Goal: Task Accomplishment & Management: Complete application form

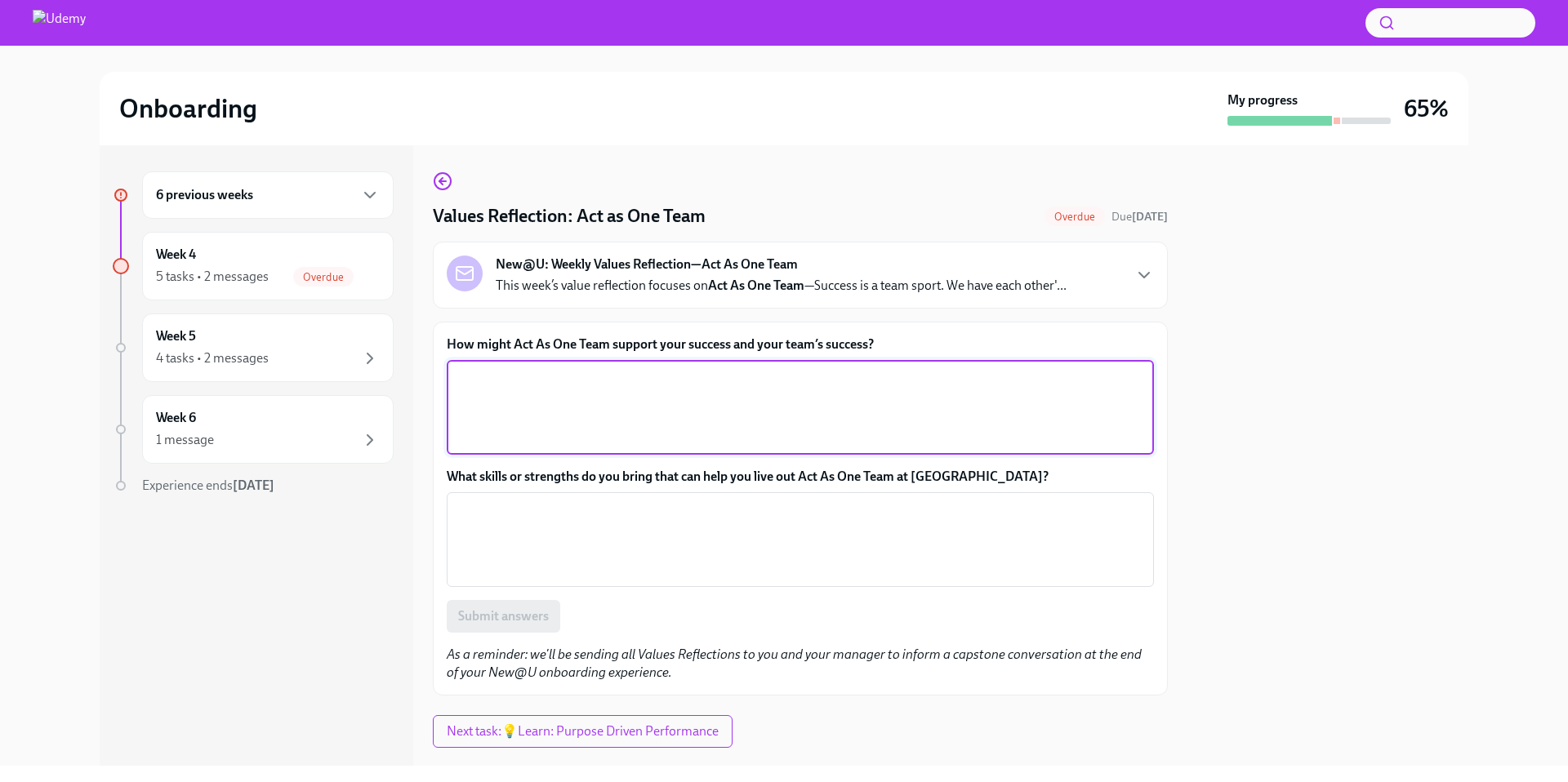
click at [600, 419] on textarea "How might Act As One Team support your success and your team’s success?" at bounding box center [800, 407] width 688 height 78
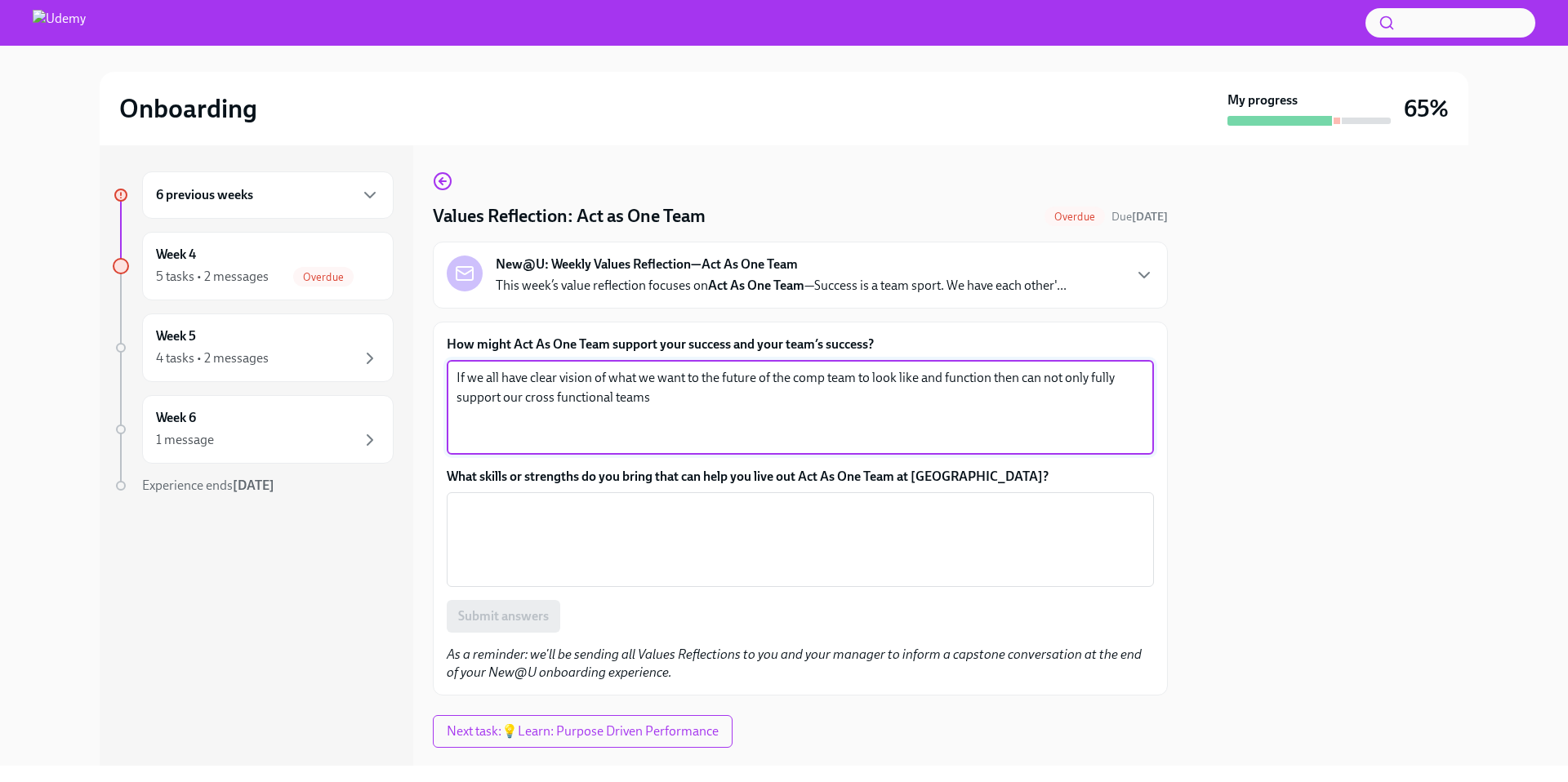
click at [947, 377] on textarea "If we all have clear vision of what we want to the future of the comp team to l…" at bounding box center [800, 407] width 688 height 78
click at [1014, 395] on textarea "If we all have clear vision of what we want to the future of the comp team to l…" at bounding box center [800, 407] width 688 height 78
type textarea "If we all have clear vision of what we want to the future of the comp team to l…"
click at [707, 552] on textarea "What skills or strengths do you bring that can help you live out Act As One Tea…" at bounding box center [800, 539] width 688 height 78
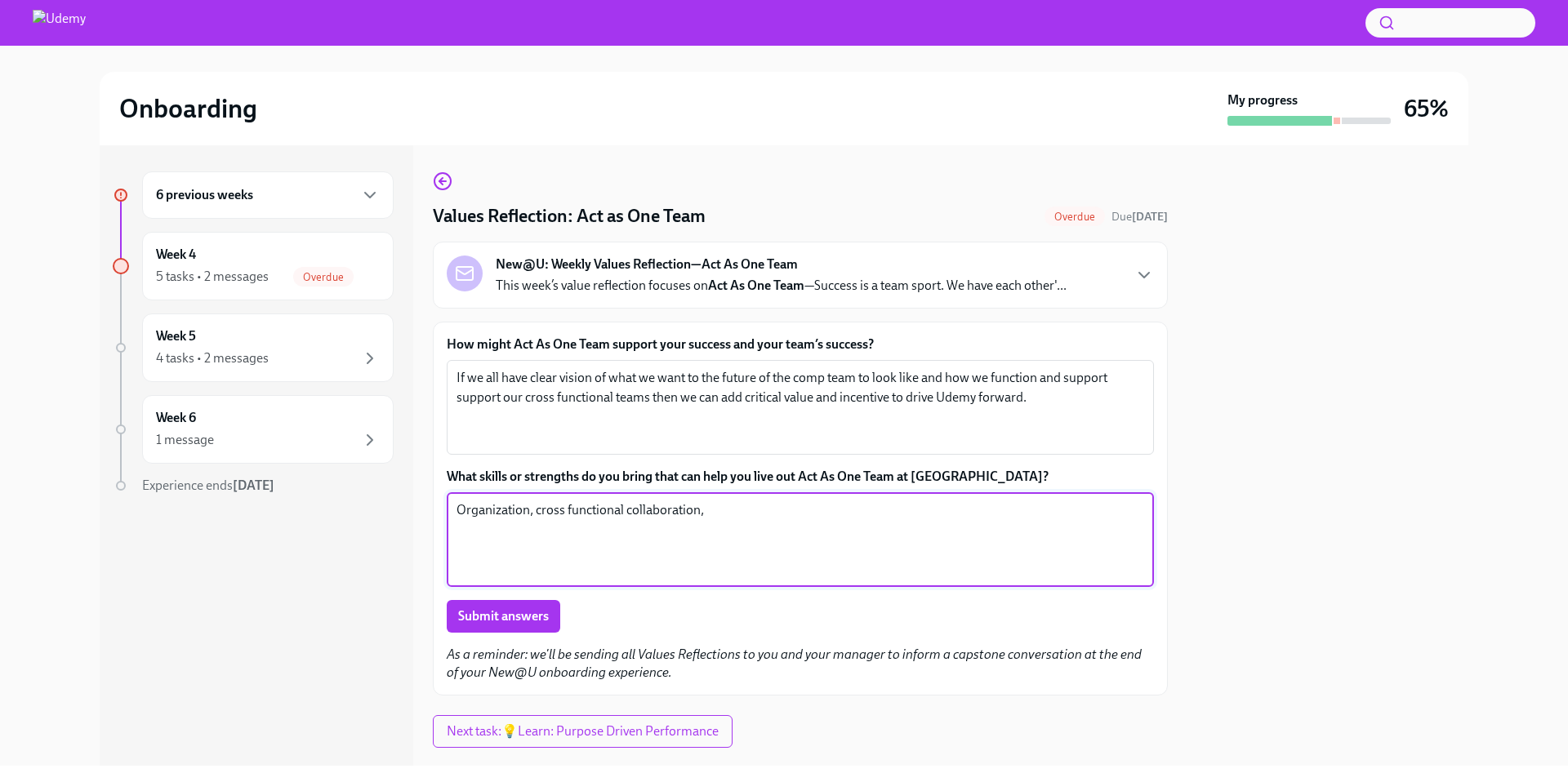
click at [752, 521] on textarea "Organization, cross functional collaboration," at bounding box center [800, 539] width 688 height 78
type textarea "Organization, cross functional collaboration, empathy"
click at [538, 618] on span "Submit answers" at bounding box center [503, 616] width 91 height 16
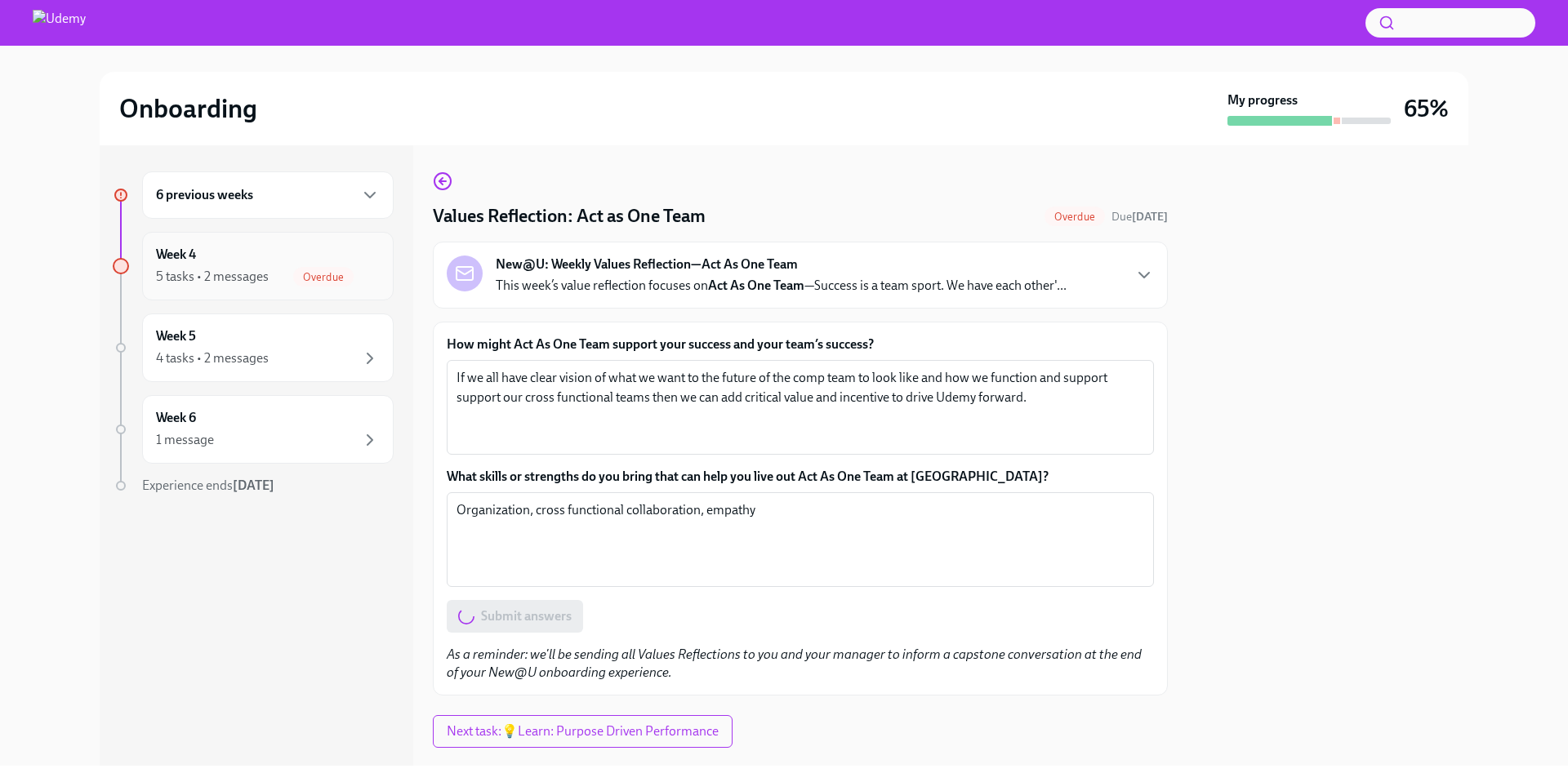
click at [265, 269] on div "5 tasks • 2 messages" at bounding box center [212, 277] width 112 height 18
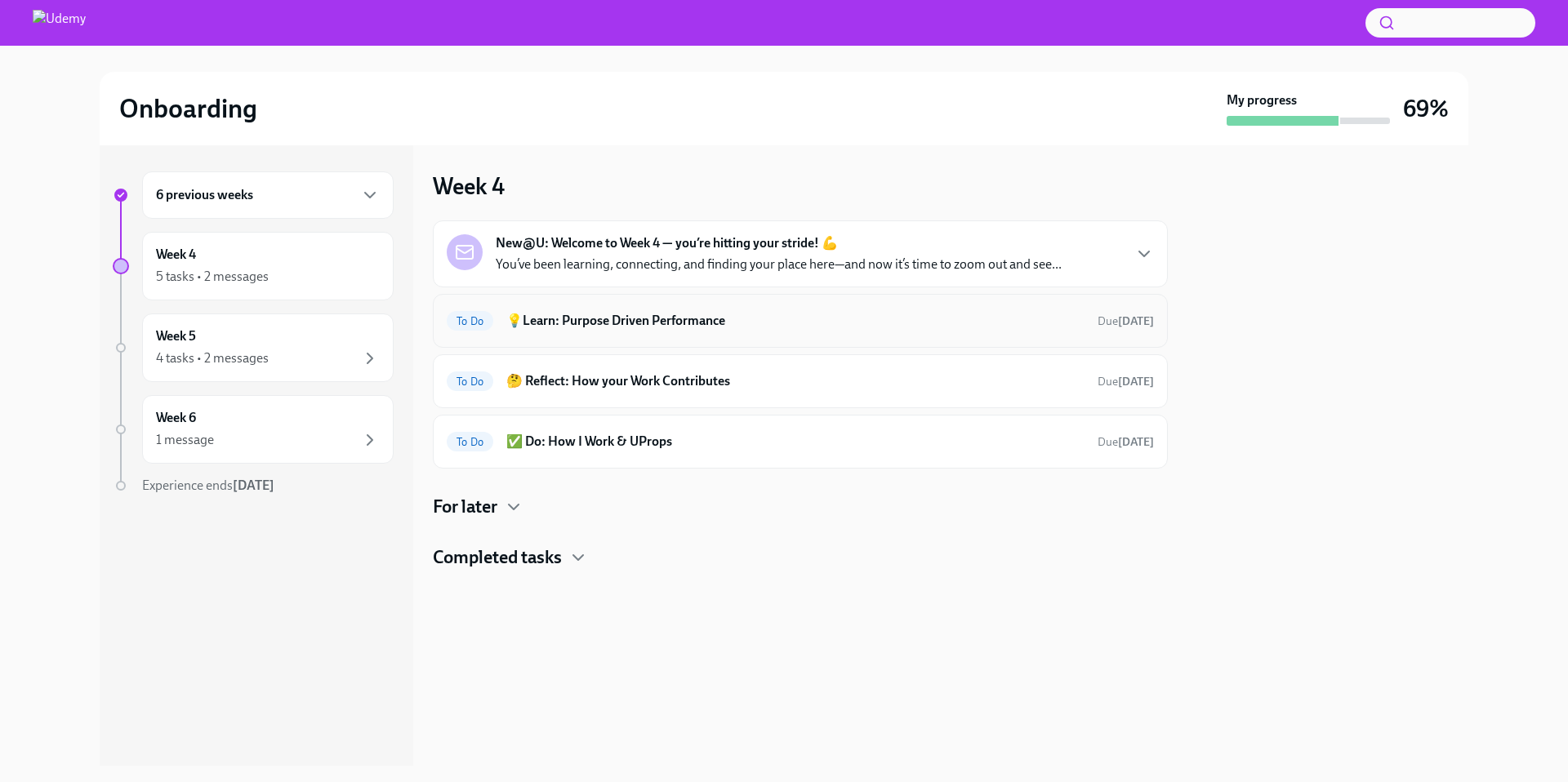
click at [594, 320] on h6 "💡Learn: Purpose Driven Performance" at bounding box center [795, 320] width 578 height 18
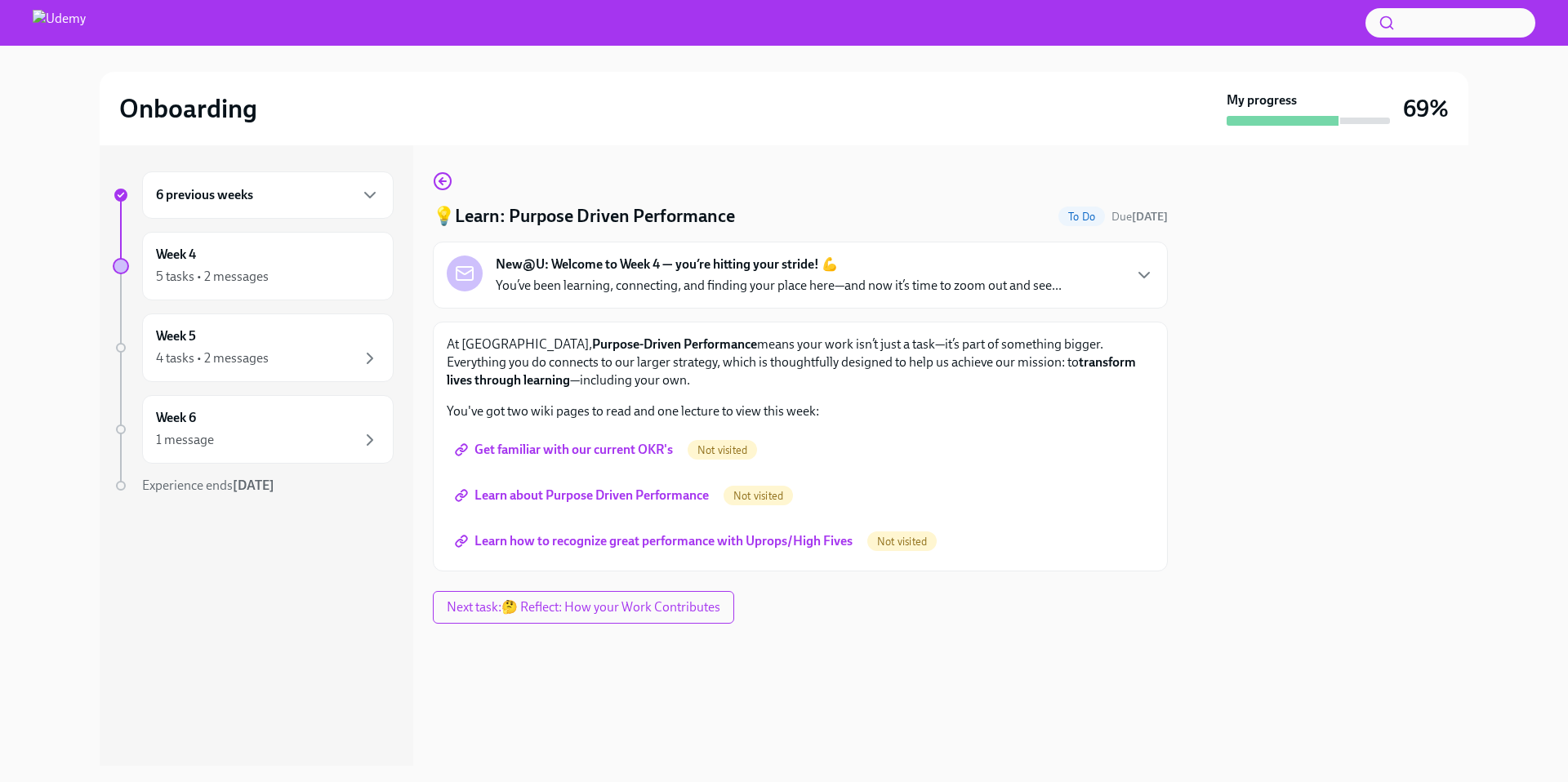
click at [550, 456] on span "Get familiar with our current OKR's" at bounding box center [565, 450] width 214 height 16
click at [613, 490] on span "Learn about Purpose Driven Performance" at bounding box center [583, 495] width 250 height 16
click at [679, 545] on span "Learn how to recognize great performance with Uprops/High Fives" at bounding box center [656, 541] width 395 height 16
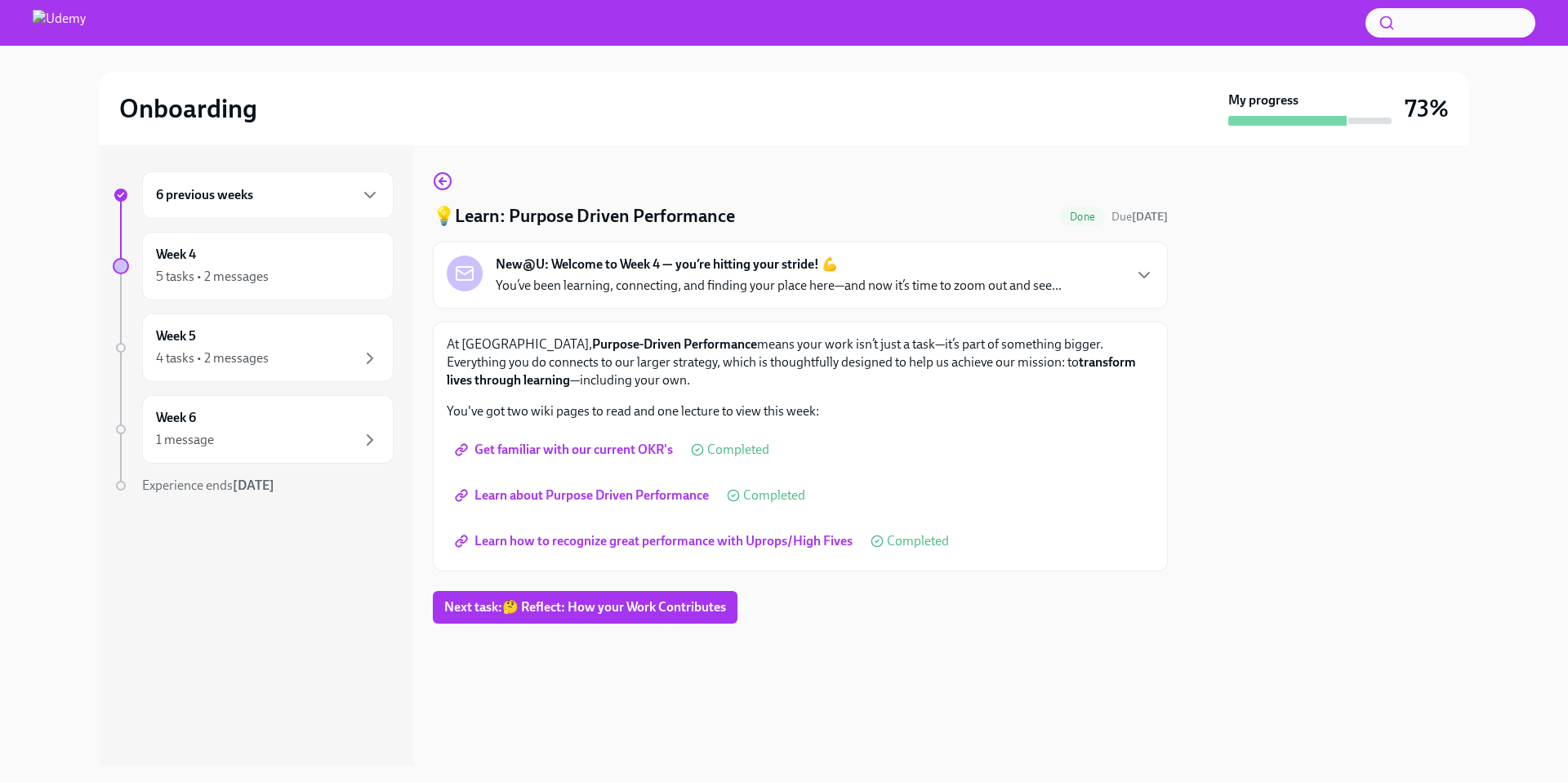
drag, startPoint x: 666, startPoint y: 612, endPoint x: 659, endPoint y: 606, distance: 9.2
click at [666, 612] on span "Next task : 🤔 Reflect: How your Work Contributes" at bounding box center [585, 607] width 281 height 16
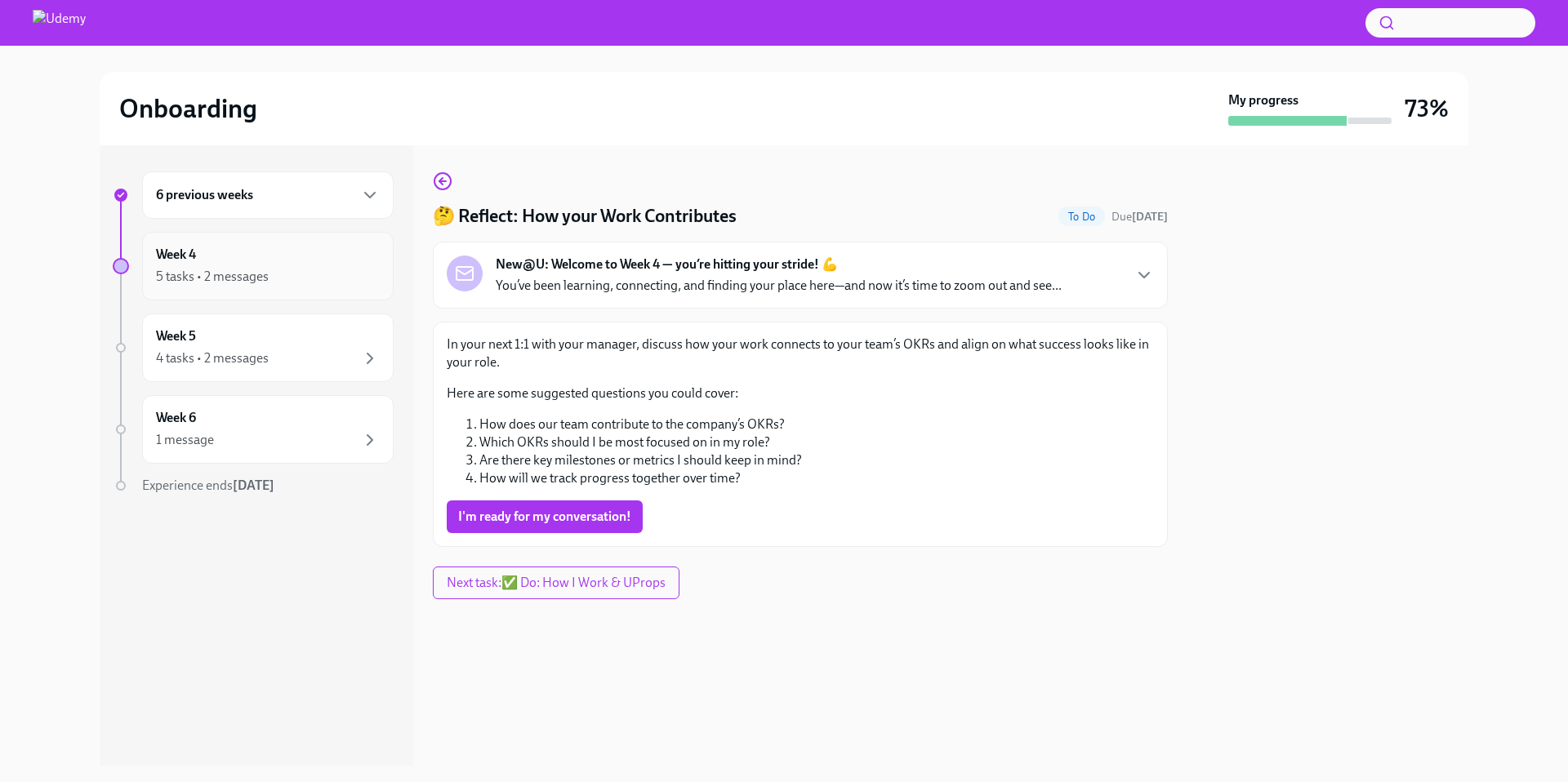
click at [316, 267] on div "5 tasks • 2 messages" at bounding box center [267, 277] width 224 height 20
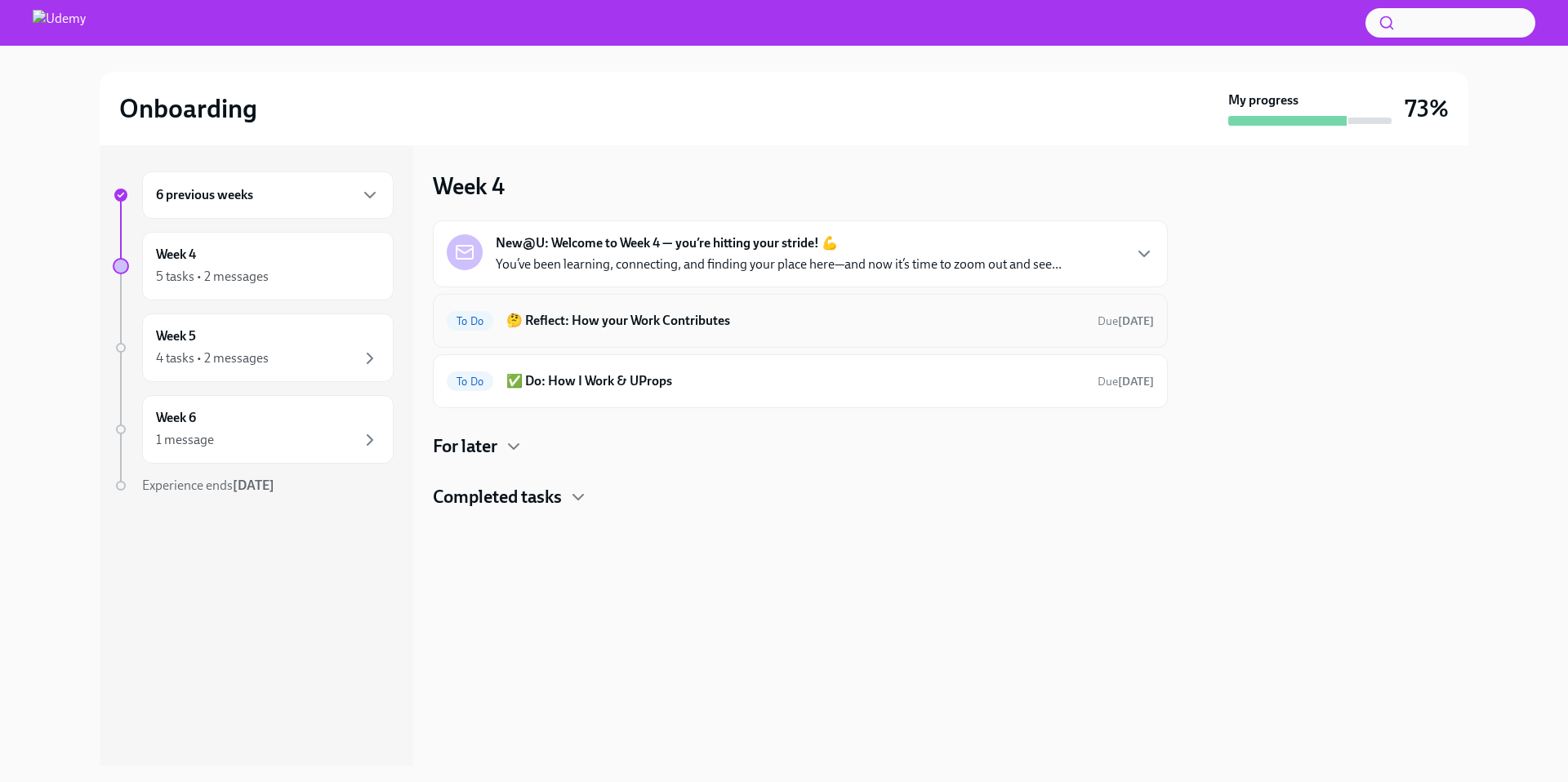
click at [551, 313] on h6 "🤔 Reflect: How your Work Contributes" at bounding box center [795, 320] width 578 height 18
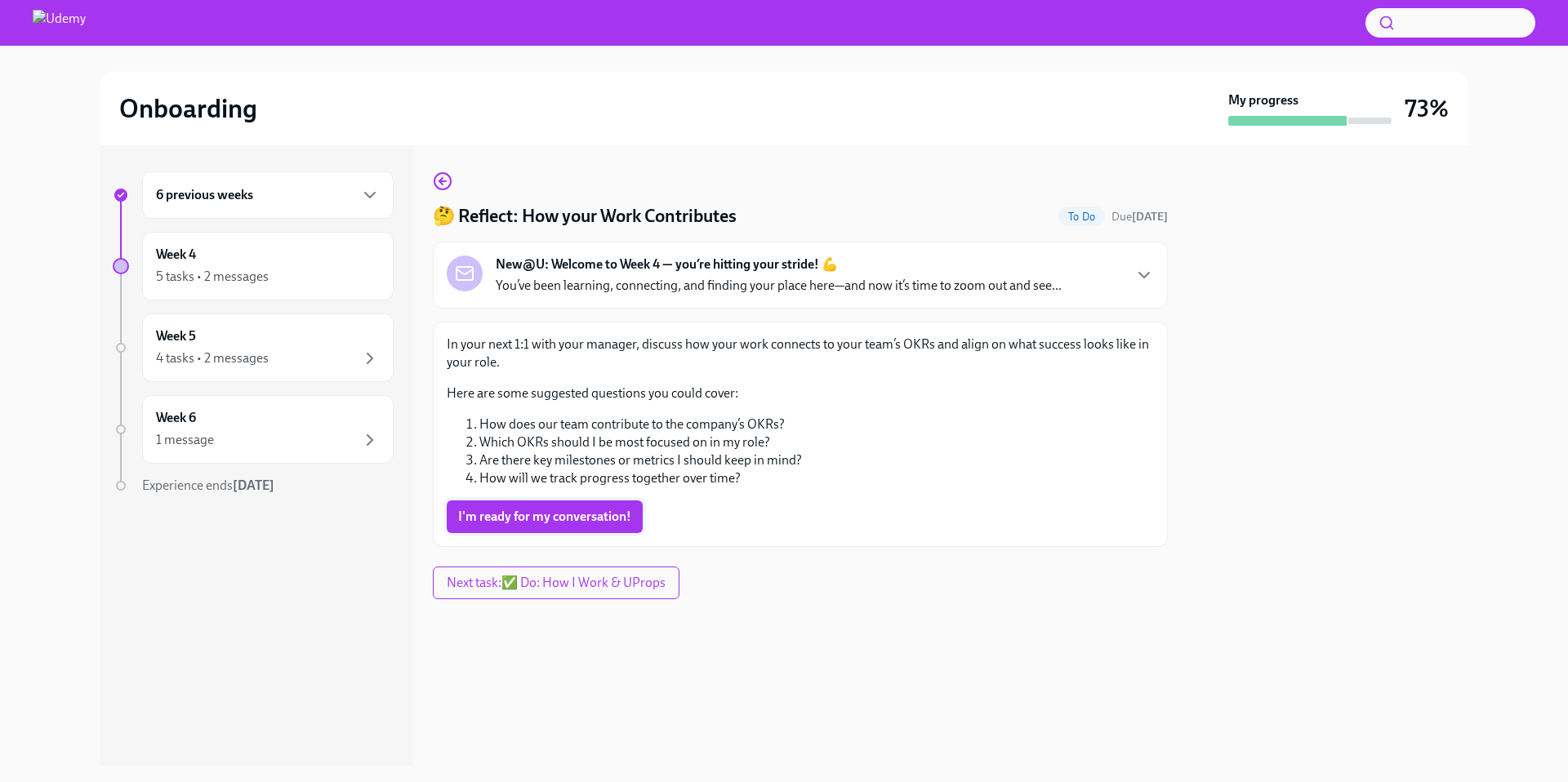
click at [514, 528] on button "I'm ready for my conversation!" at bounding box center [544, 517] width 196 height 33
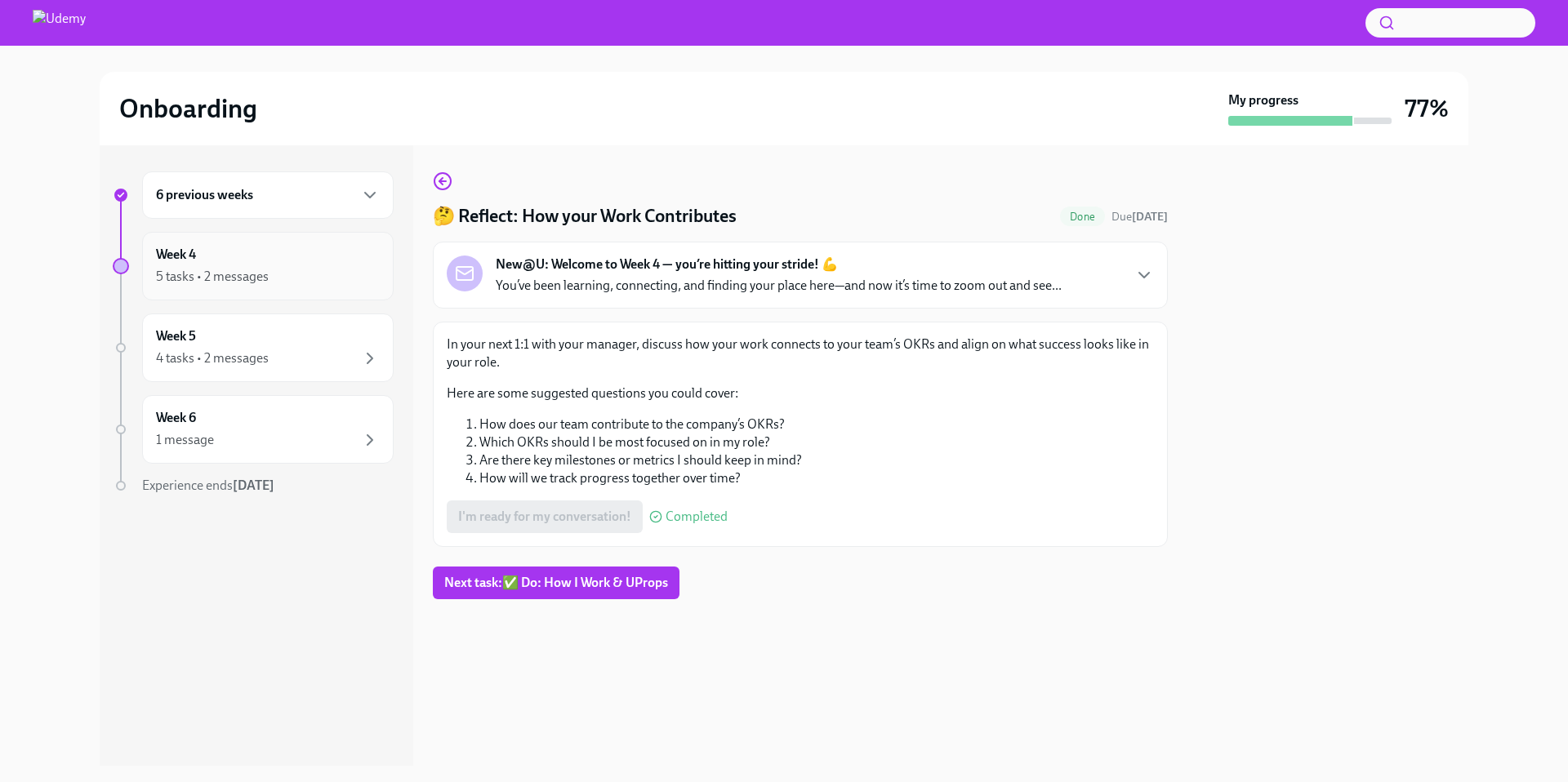
click at [300, 273] on div "5 tasks • 2 messages" at bounding box center [267, 277] width 224 height 20
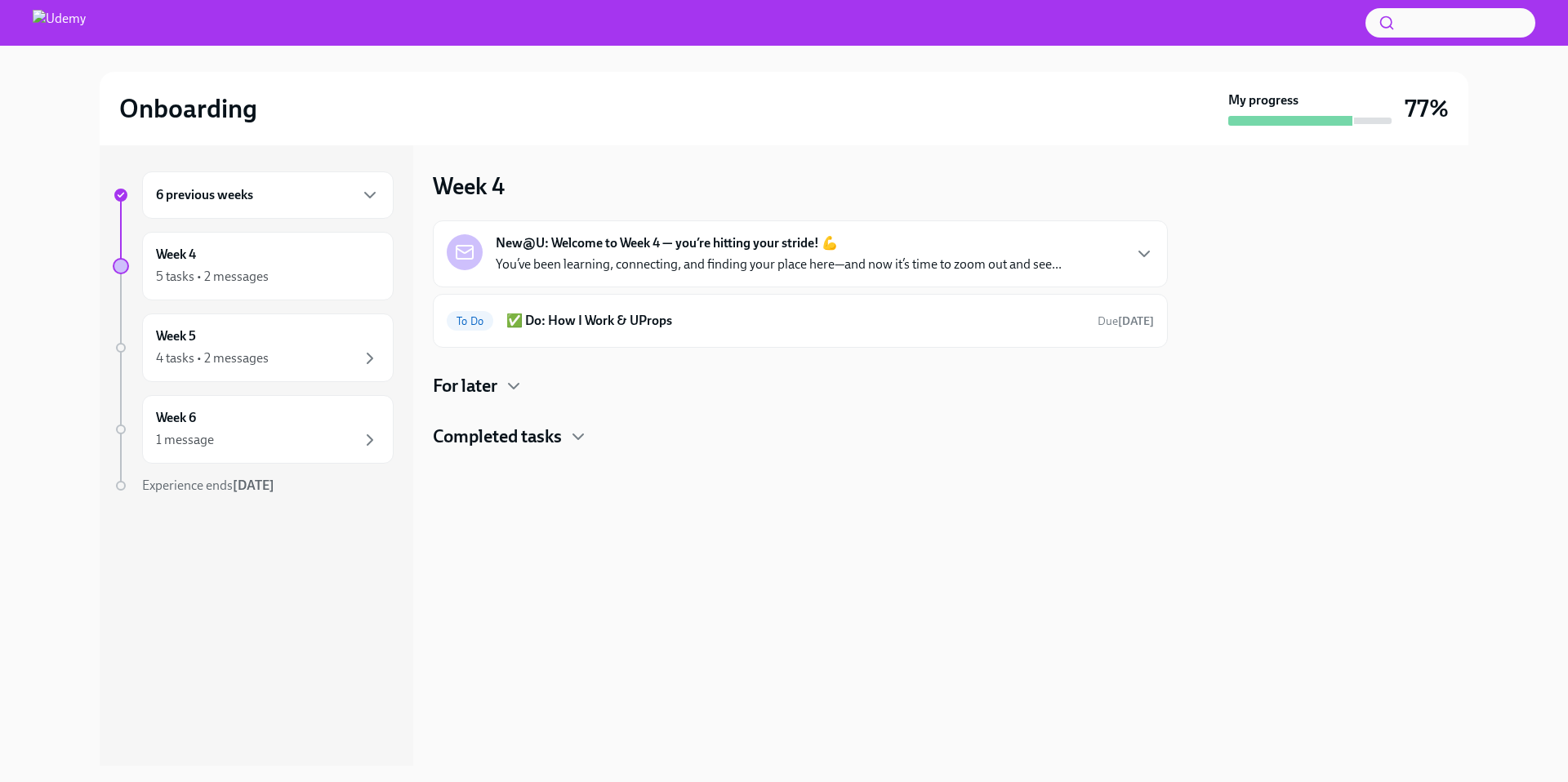
click at [446, 387] on h4 "For later" at bounding box center [465, 386] width 64 height 25
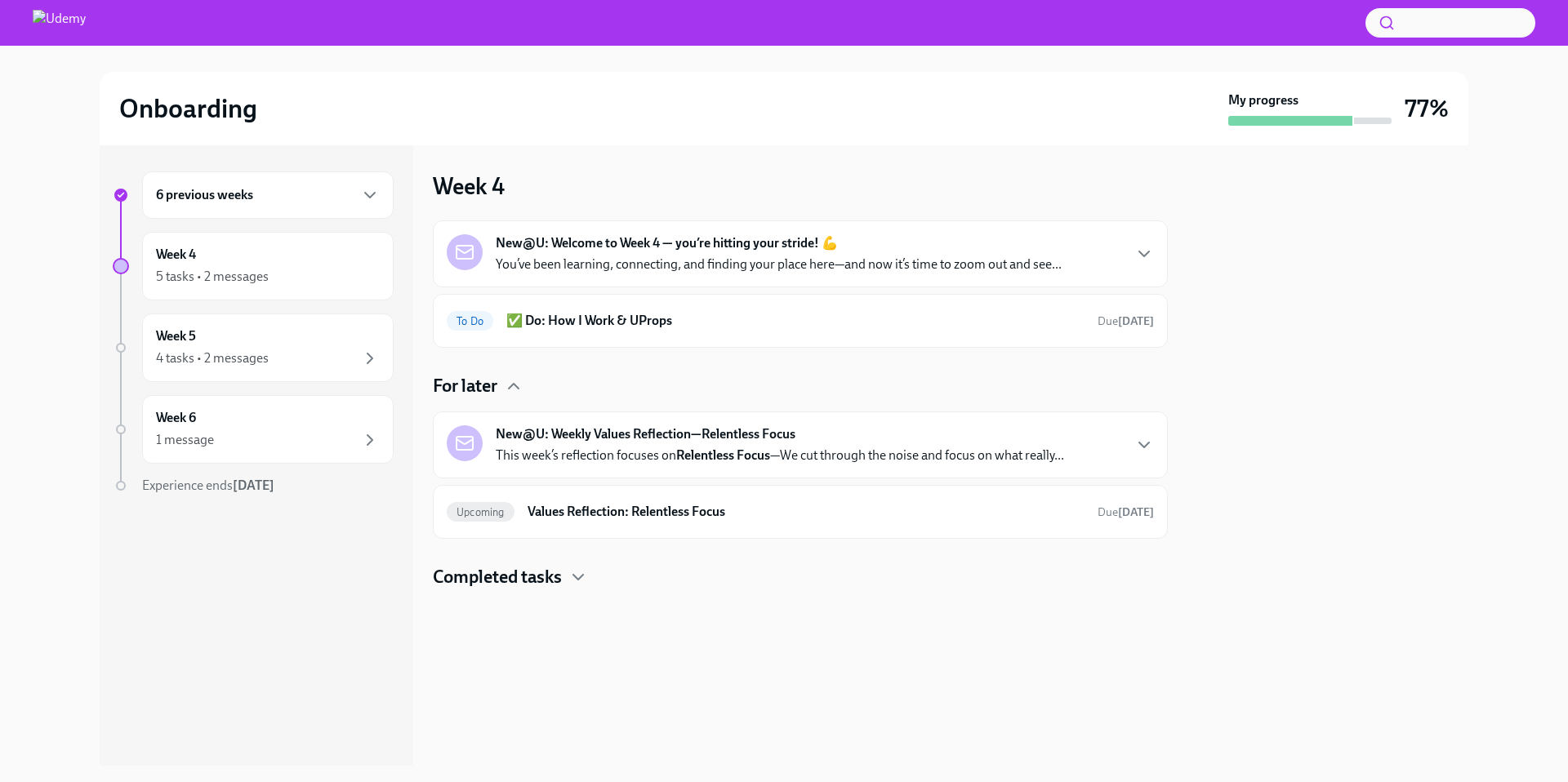
click at [653, 431] on strong "New@U: Weekly Values Reflection—Relentless Focus" at bounding box center [645, 434] width 299 height 18
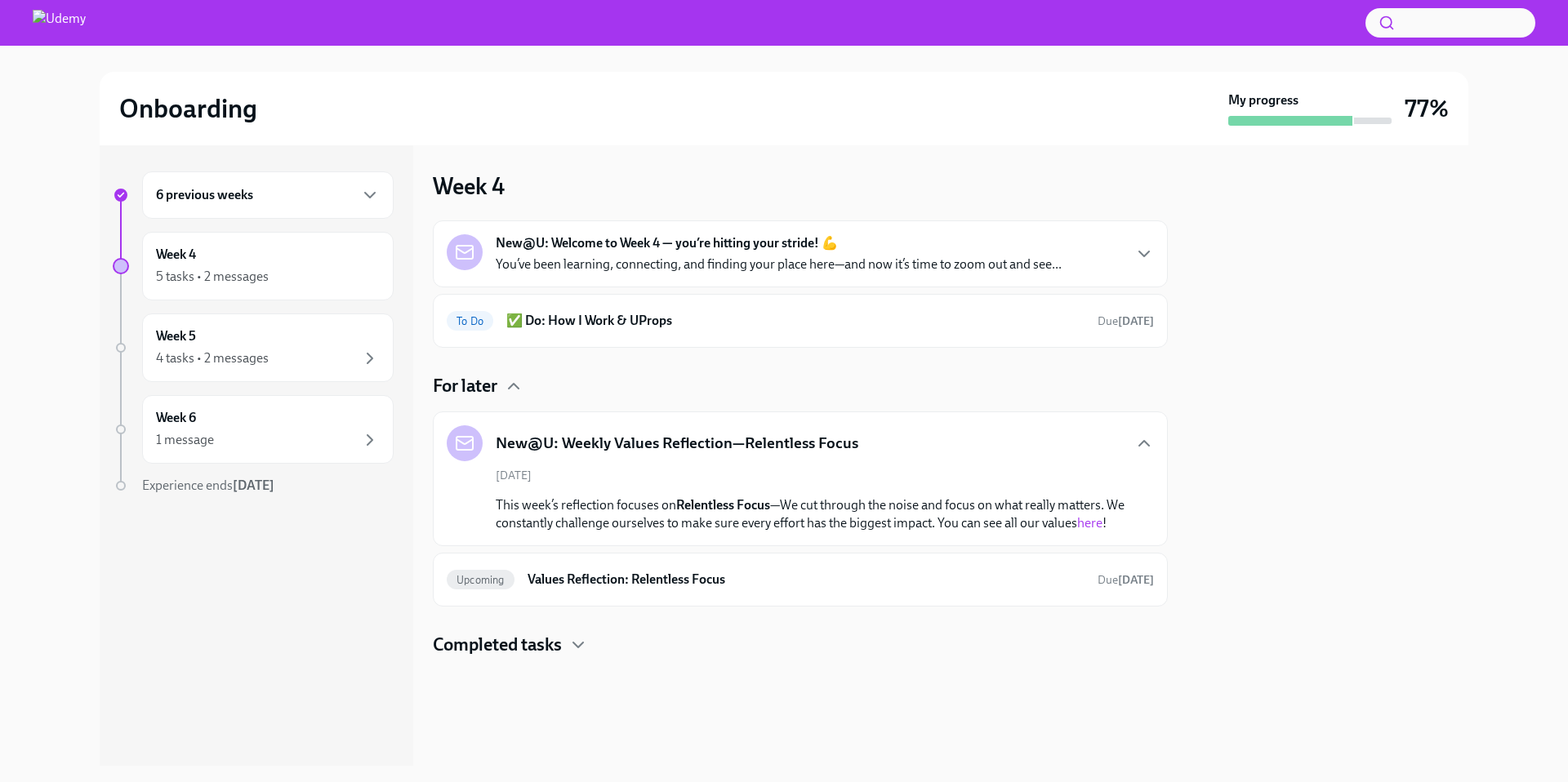
click at [1095, 526] on link "here" at bounding box center [1089, 522] width 26 height 15
click at [636, 322] on h6 "✅ Do: How I Work & UProps" at bounding box center [795, 320] width 578 height 18
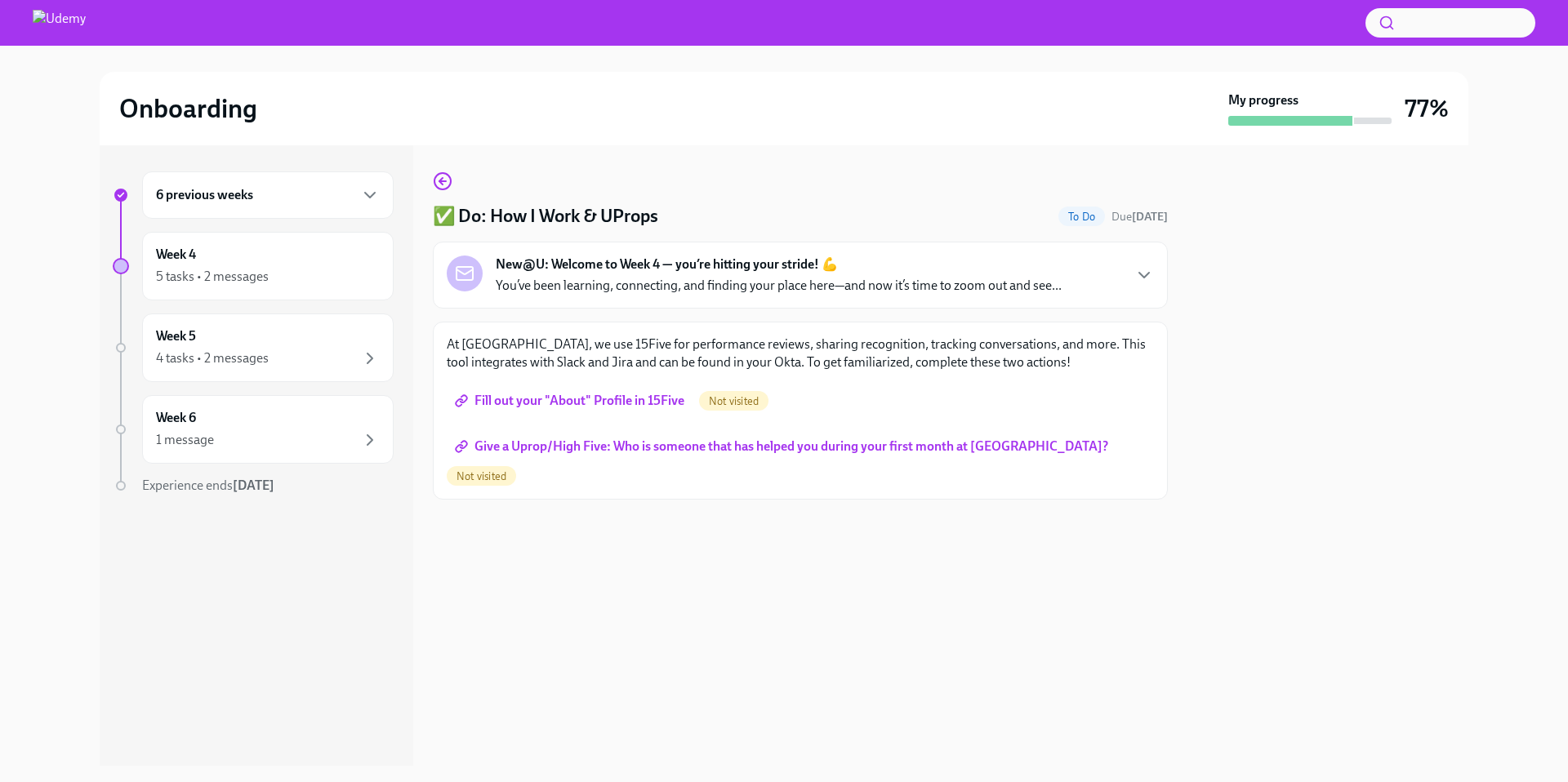
click at [620, 405] on span "Fill out your "About" Profile in 15Five" at bounding box center [571, 400] width 226 height 16
click at [745, 450] on span "Give a Uprop/High Five: Who is someone that has helped you during your first mo…" at bounding box center [783, 446] width 650 height 16
